Goal: Find specific page/section: Find specific page/section

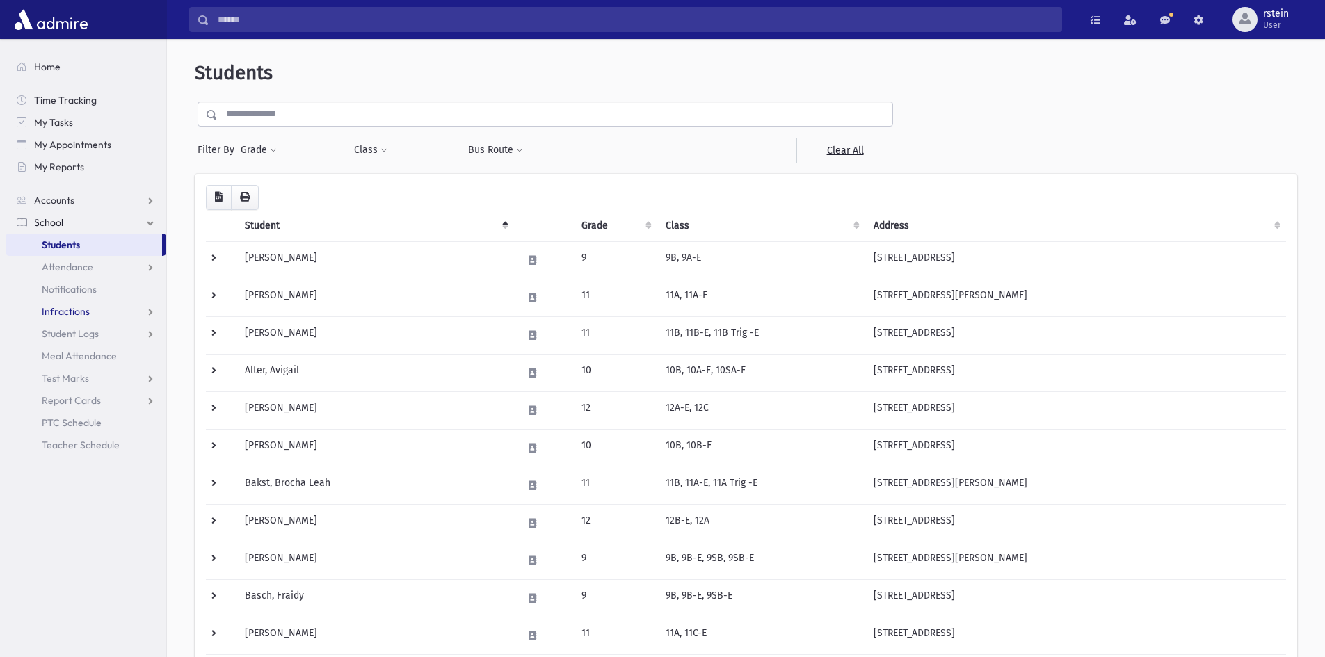
click at [91, 312] on link "Infractions" at bounding box center [86, 312] width 161 height 22
click at [66, 337] on span "Entry" at bounding box center [65, 334] width 24 height 13
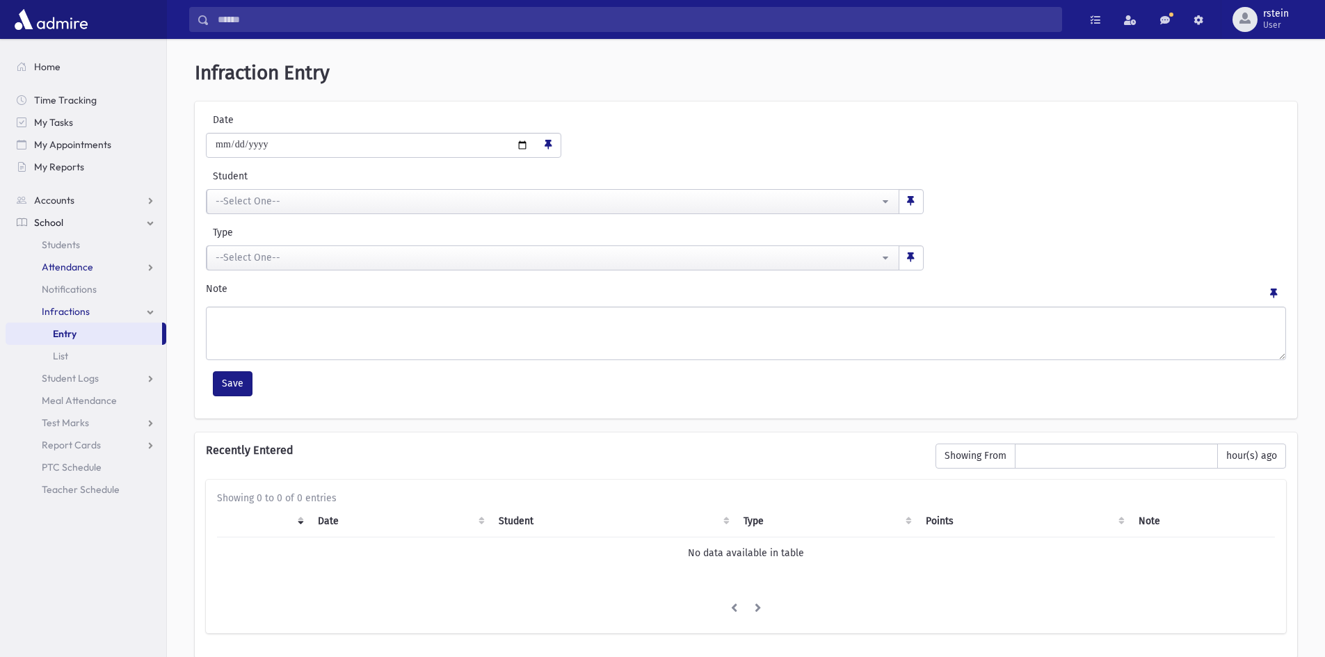
click at [79, 263] on span "Attendance" at bounding box center [67, 267] width 51 height 13
click at [68, 281] on link "Entry" at bounding box center [86, 289] width 161 height 22
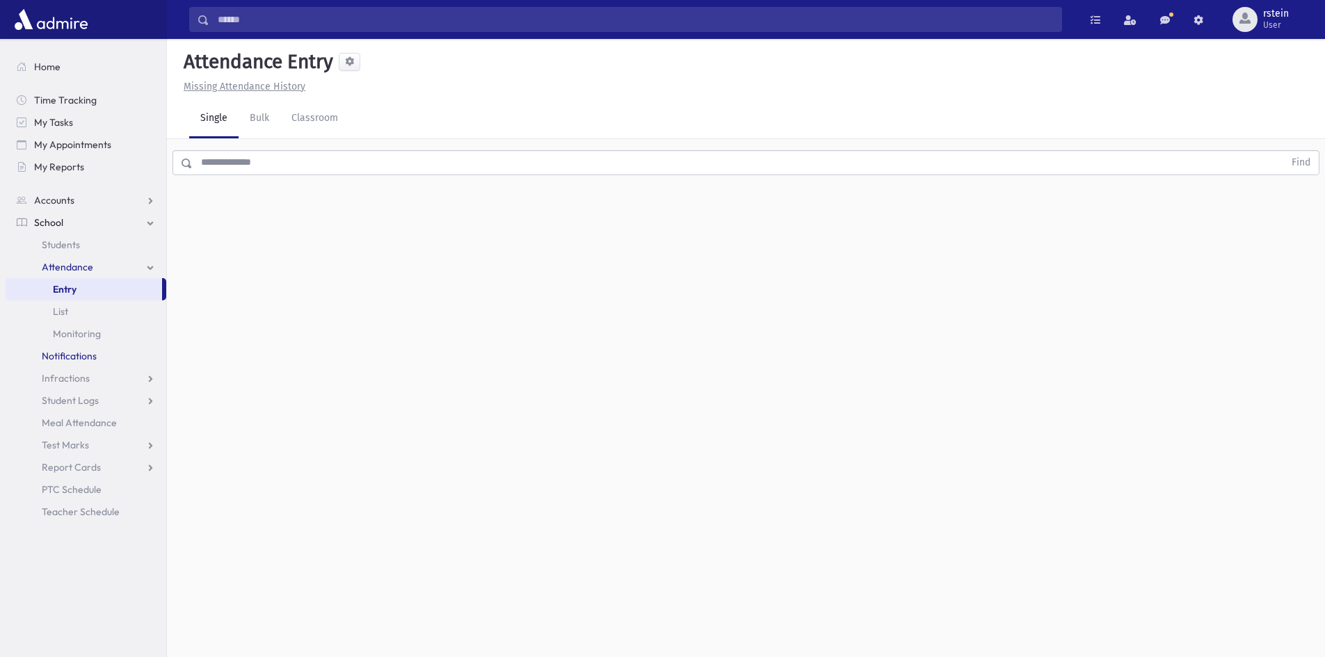
click at [56, 354] on span "Notifications" at bounding box center [69, 356] width 55 height 13
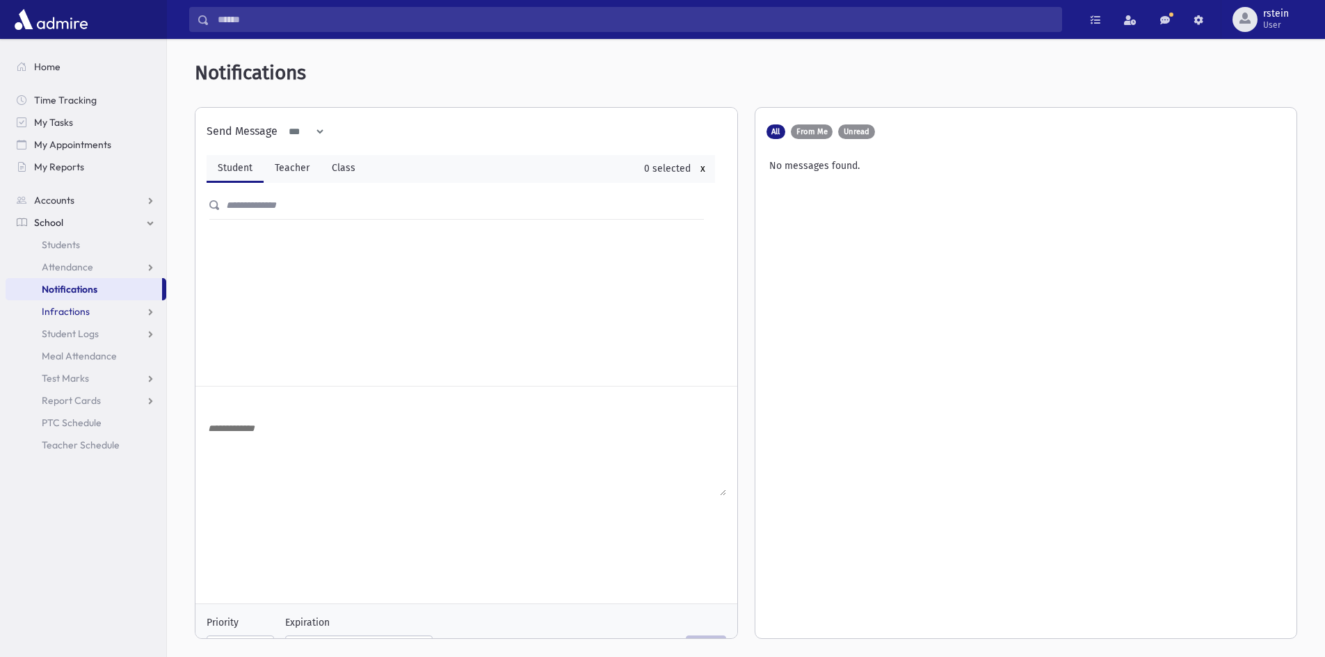
click at [81, 312] on span "Infractions" at bounding box center [66, 311] width 48 height 13
click at [86, 328] on link "Entry" at bounding box center [86, 334] width 161 height 22
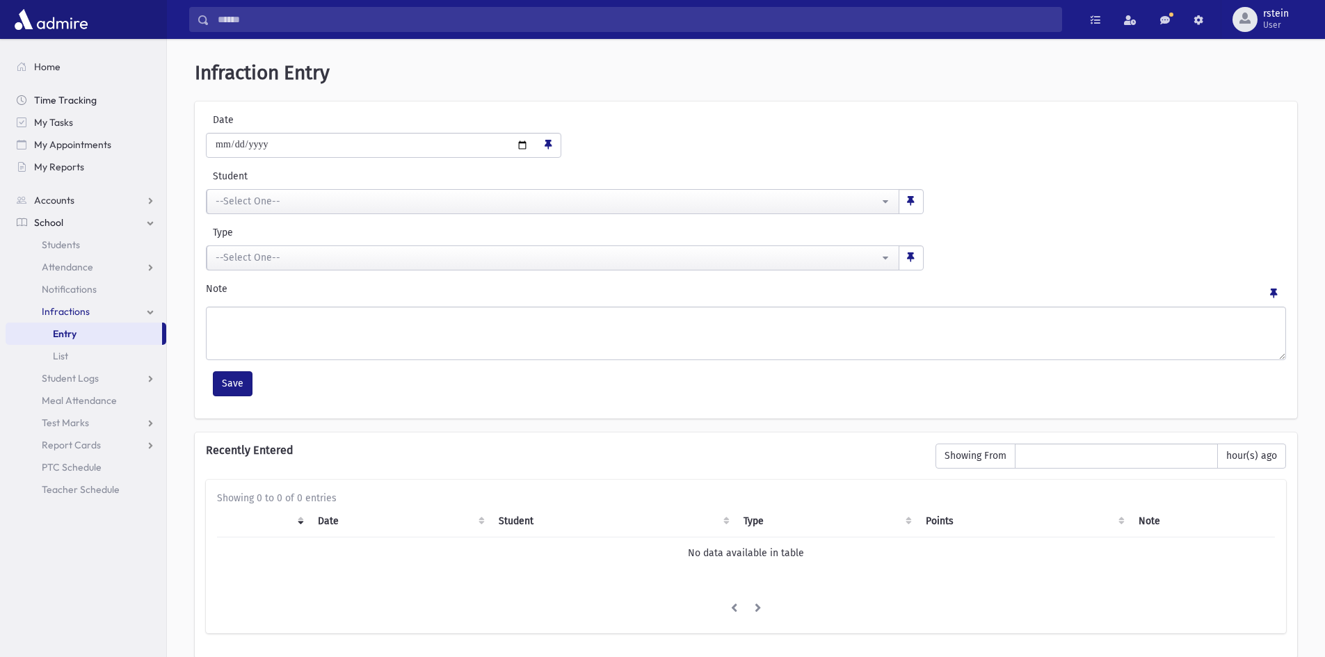
click at [97, 97] on link "Time Tracking" at bounding box center [86, 100] width 161 height 22
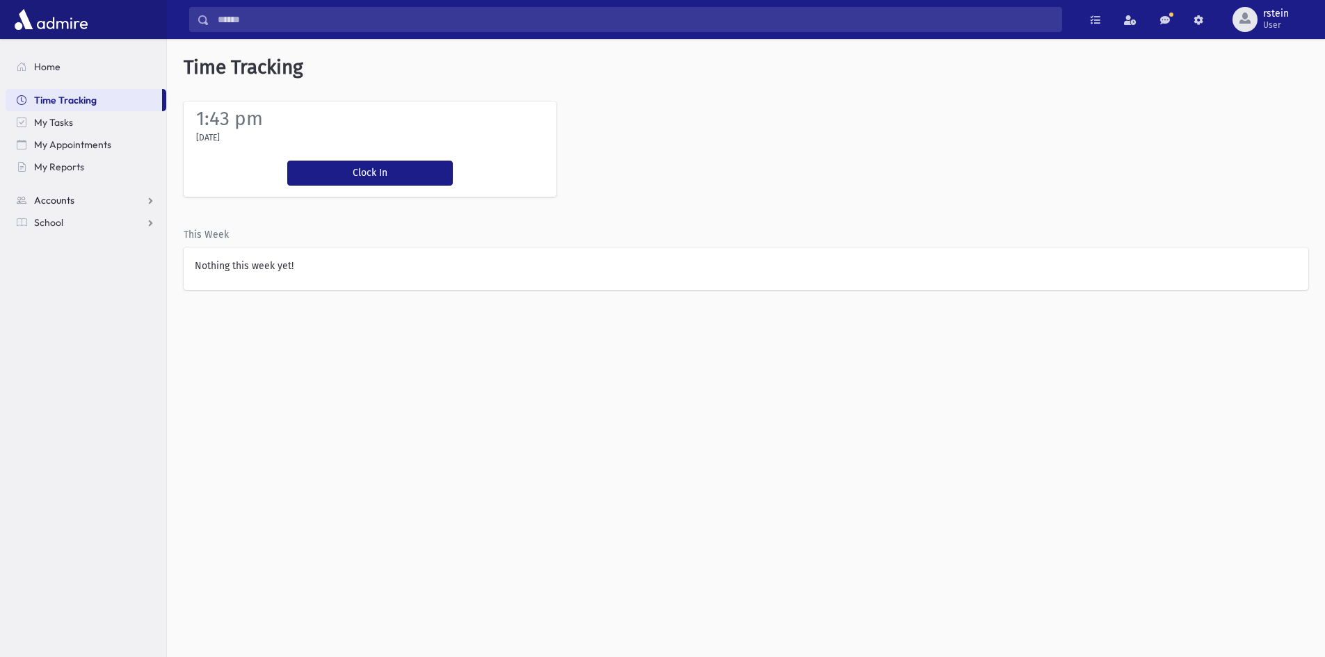
click at [77, 196] on link "Accounts" at bounding box center [86, 200] width 161 height 22
click at [70, 259] on link "School" at bounding box center [86, 267] width 161 height 22
click at [87, 257] on link "Attendance" at bounding box center [86, 267] width 161 height 22
click at [87, 287] on link "Entry" at bounding box center [86, 289] width 161 height 22
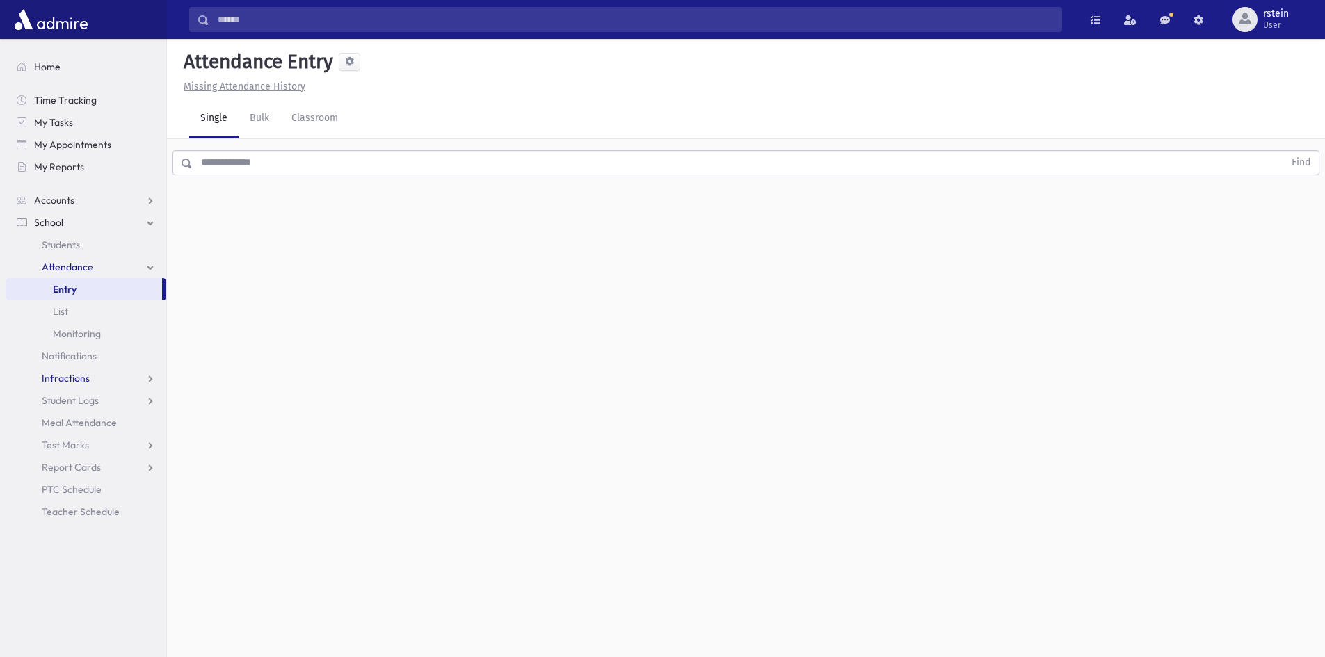
click at [68, 385] on link "Infractions" at bounding box center [86, 378] width 161 height 22
click at [72, 405] on span "Entry" at bounding box center [65, 400] width 24 height 13
